Goal: Transaction & Acquisition: Obtain resource

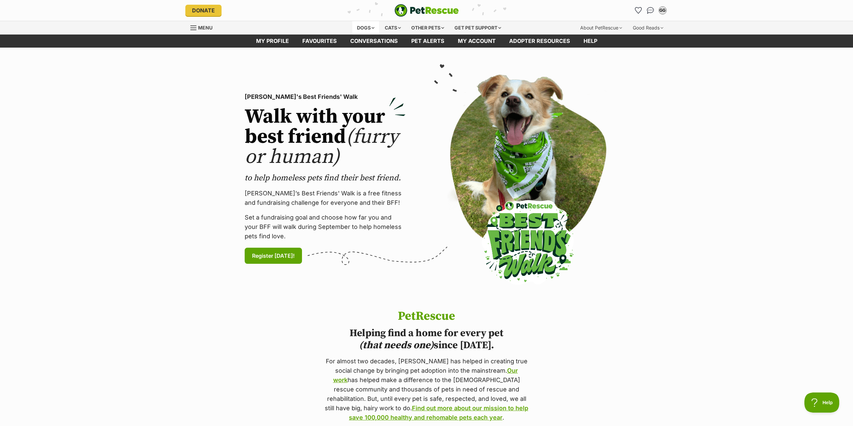
click at [362, 29] on div "Dogs" at bounding box center [365, 27] width 27 height 13
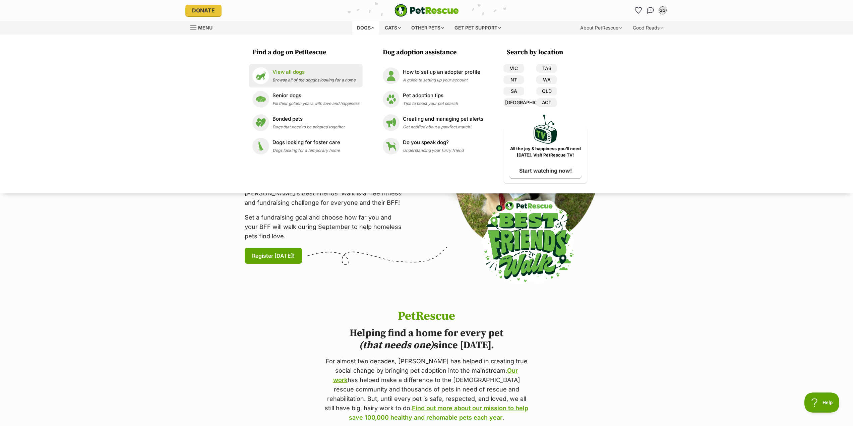
click at [294, 75] on p "View all dogs" at bounding box center [313, 72] width 83 height 8
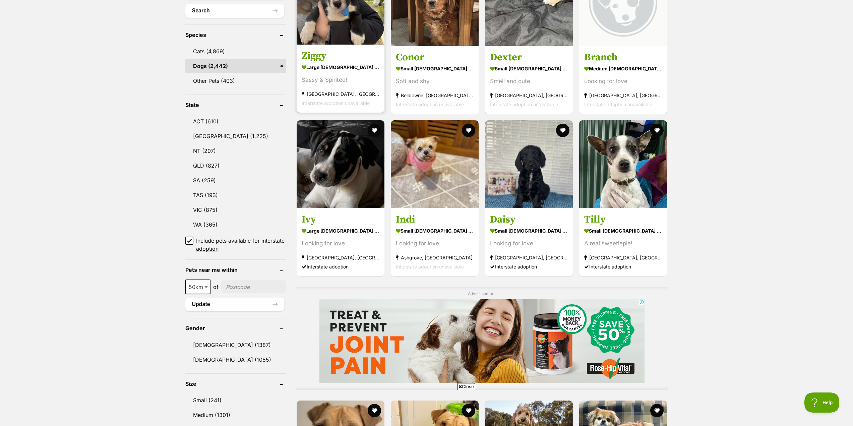
scroll to position [268, 0]
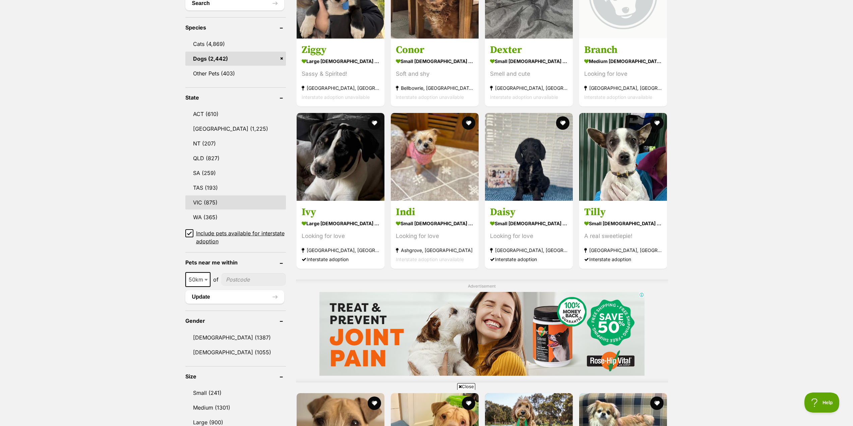
click at [204, 199] on link "VIC (875)" at bounding box center [235, 202] width 100 height 14
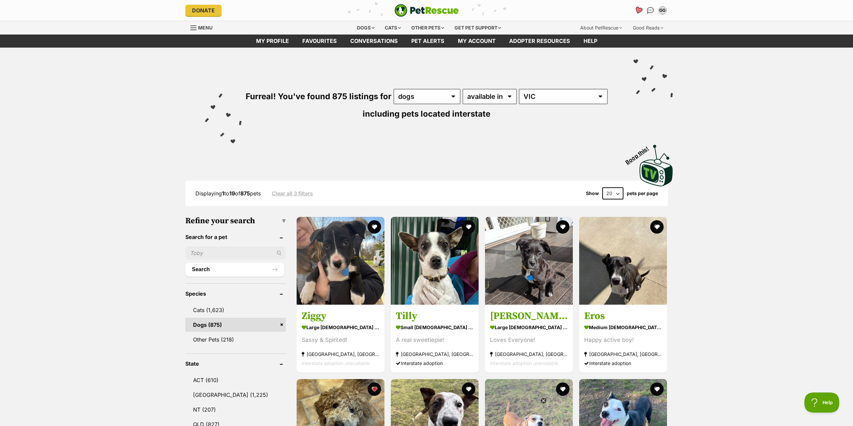
click at [635, 9] on icon "Favourites" at bounding box center [637, 10] width 9 height 9
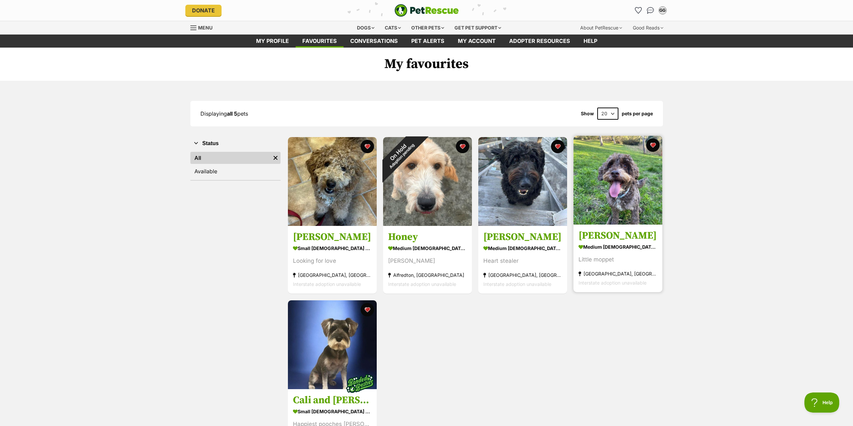
click at [632, 197] on img at bounding box center [617, 180] width 89 height 89
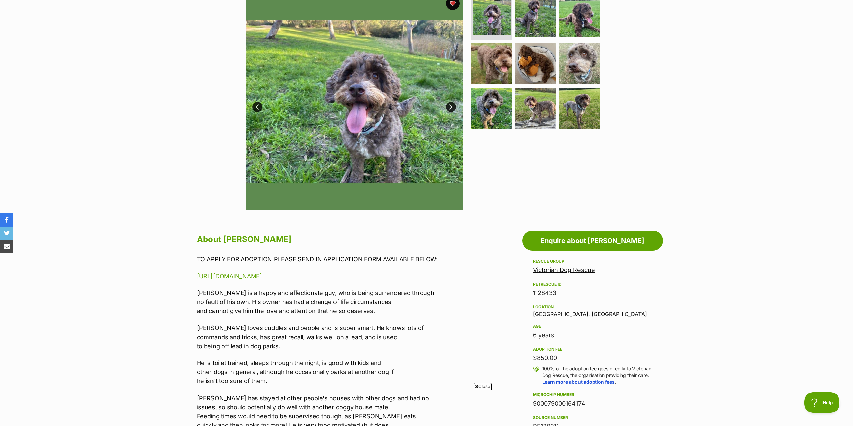
scroll to position [134, 0]
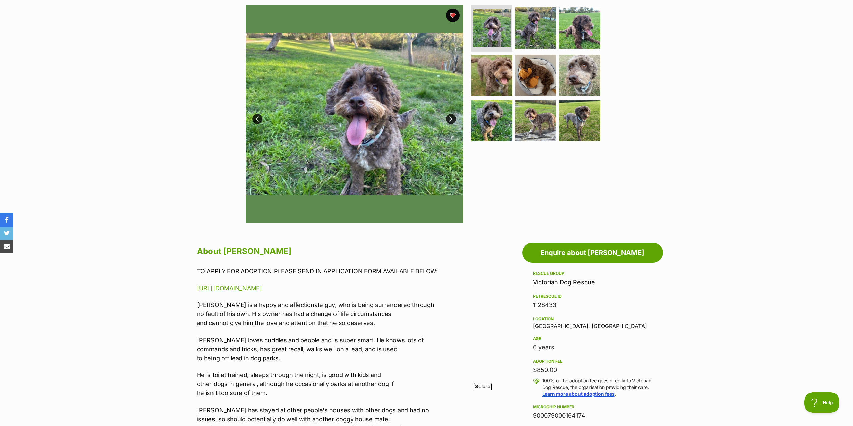
click at [449, 119] on link "Next" at bounding box center [451, 119] width 10 height 10
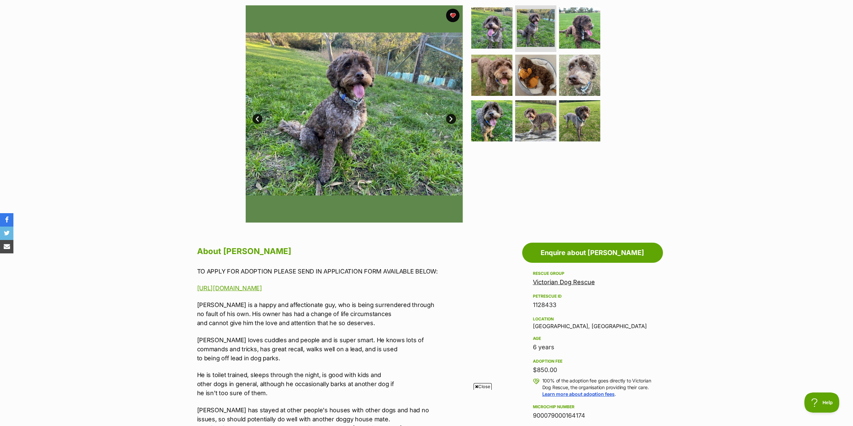
click at [449, 119] on link "Next" at bounding box center [451, 119] width 10 height 10
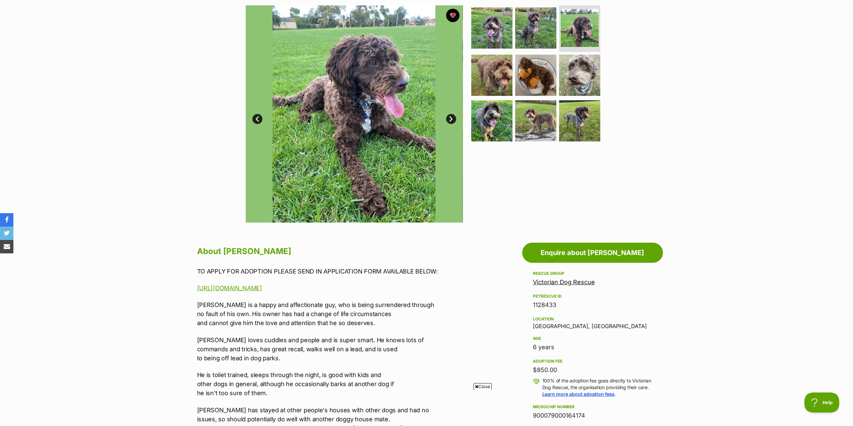
click at [449, 119] on link "Next" at bounding box center [451, 119] width 10 height 10
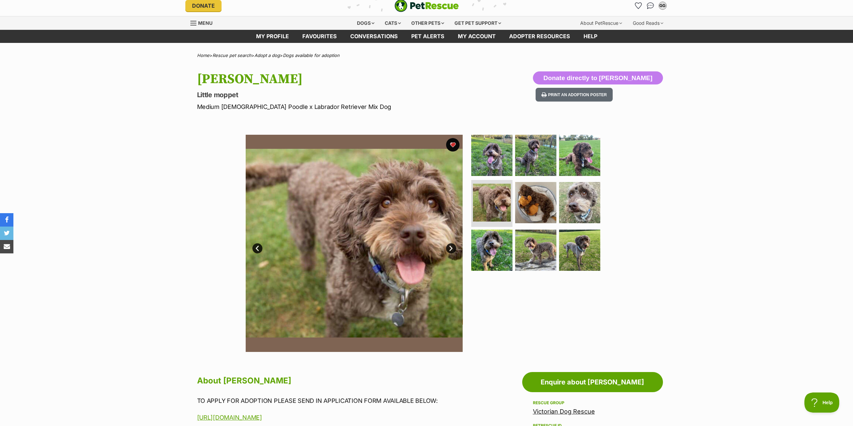
scroll to position [0, 0]
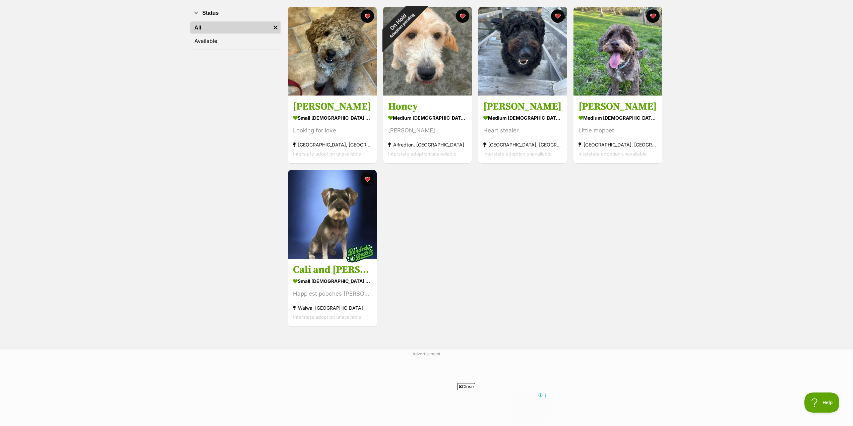
scroll to position [134, 0]
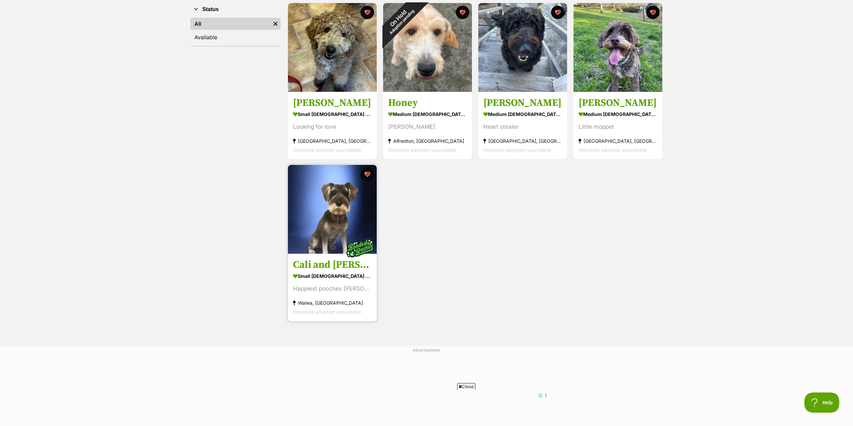
click at [322, 209] on img at bounding box center [332, 209] width 89 height 89
